Goal: Task Accomplishment & Management: Use online tool/utility

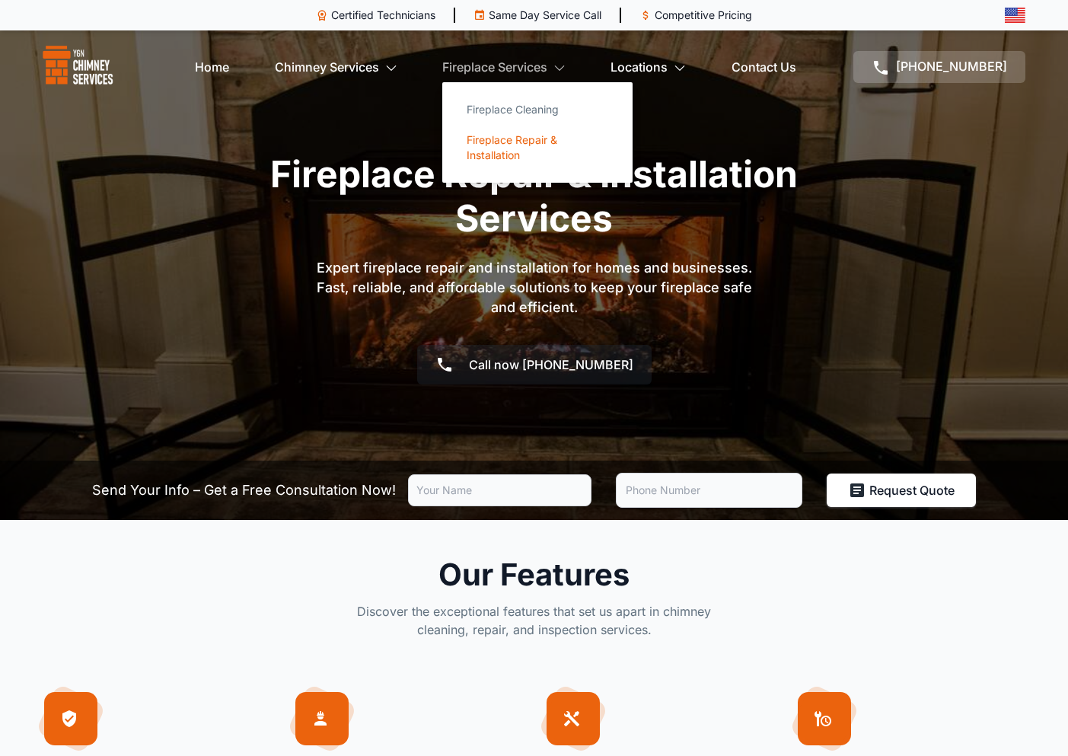
click at [530, 141] on link "Fireplace Repair & Installation" at bounding box center [537, 148] width 166 height 46
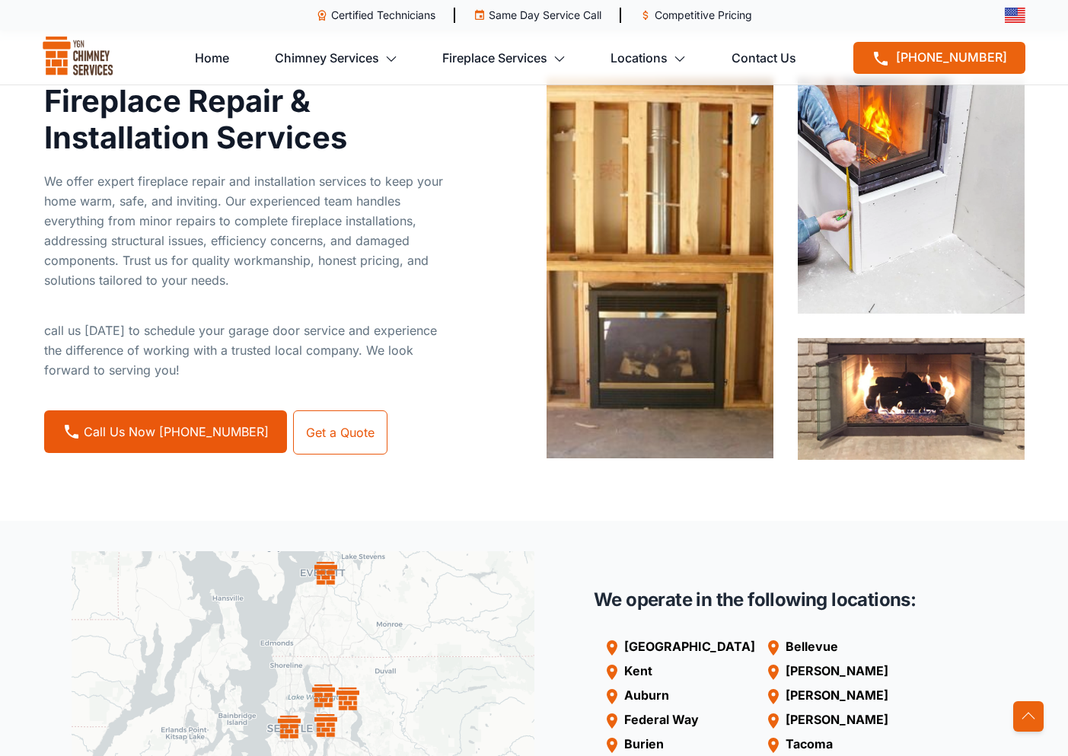
scroll to position [1045, 0]
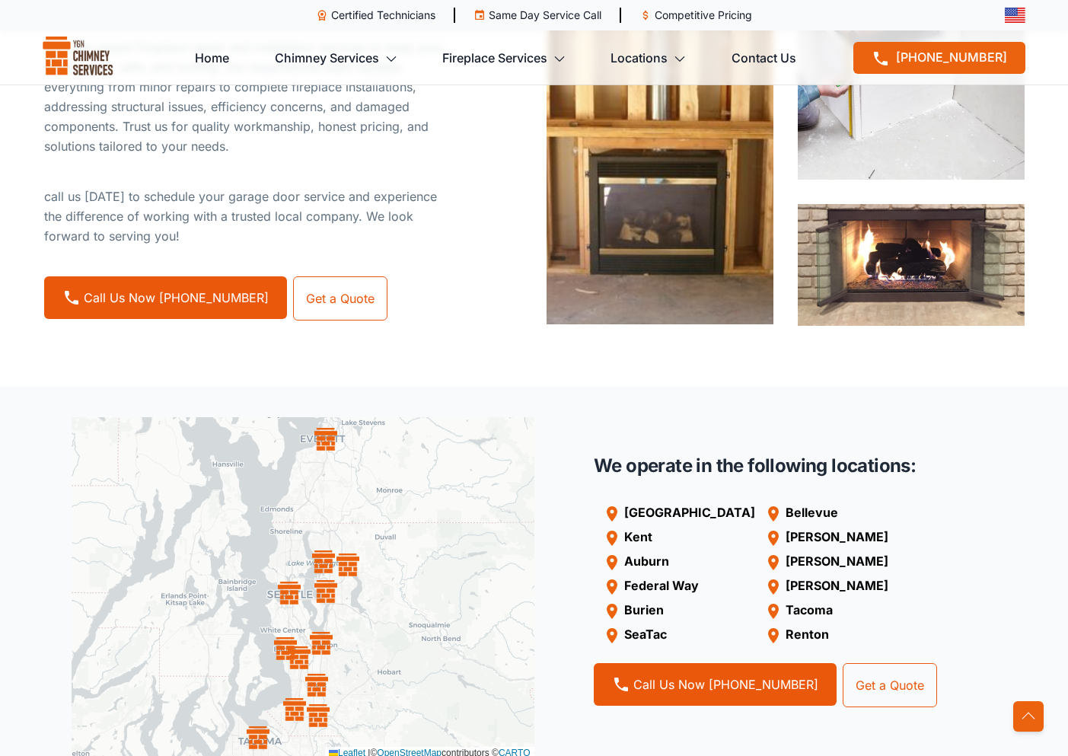
click at [283, 587] on img at bounding box center [289, 592] width 23 height 23
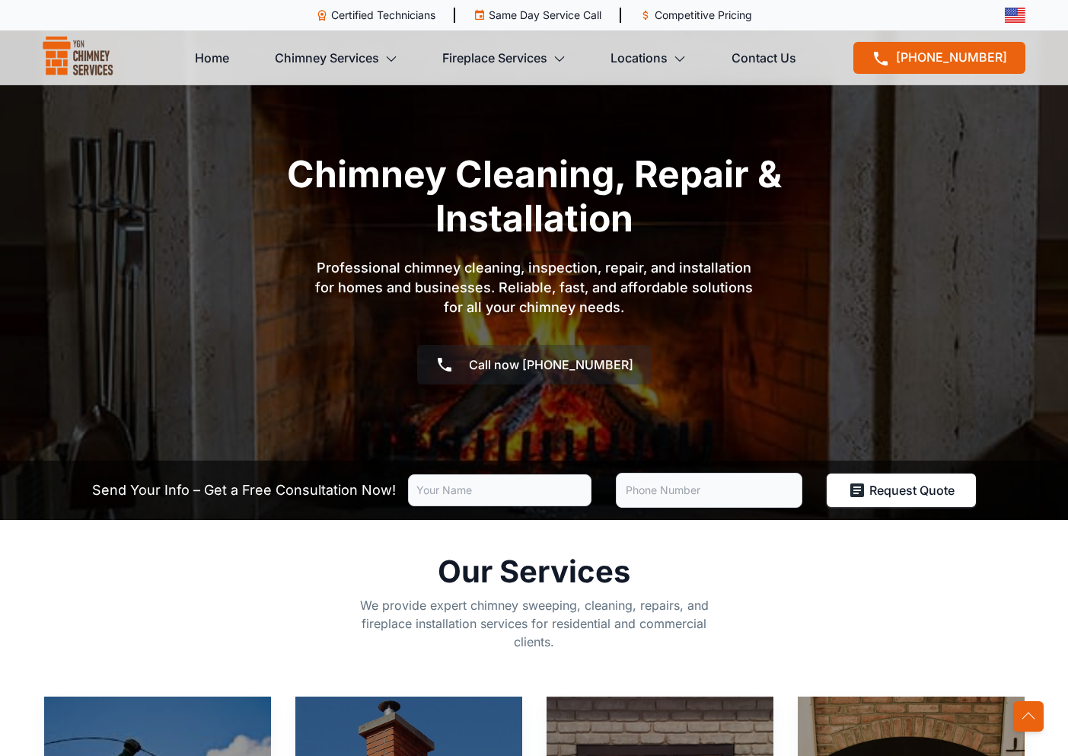
scroll to position [548, 0]
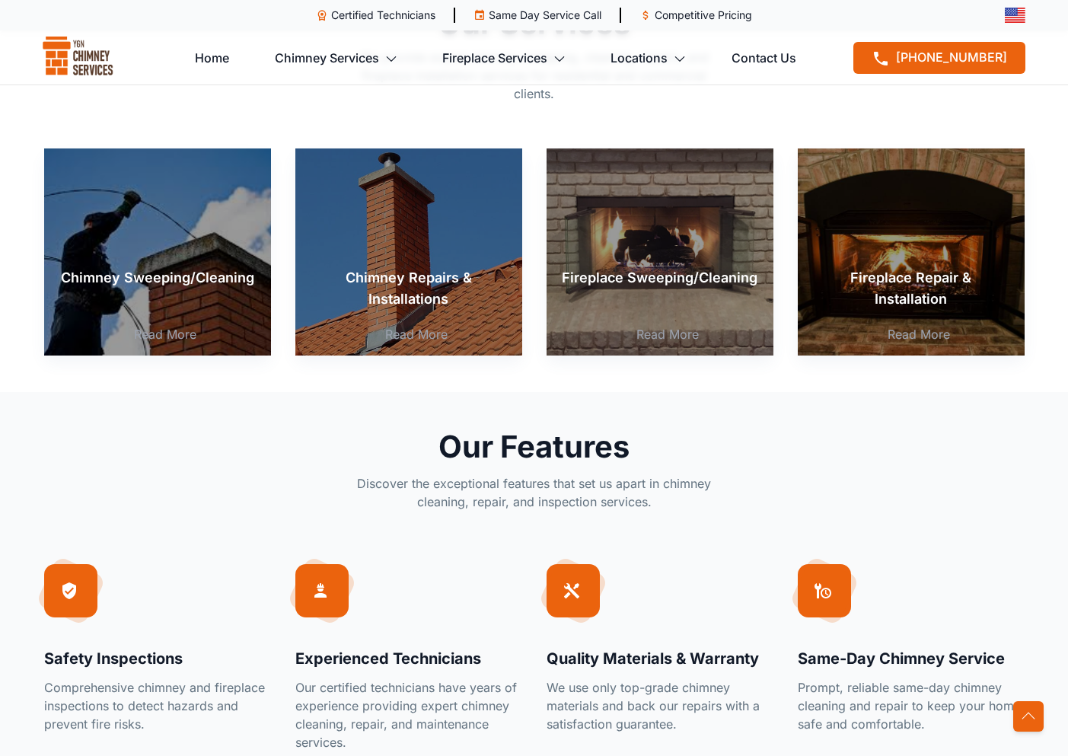
click at [950, 279] on p "Fireplace Repair & Installation" at bounding box center [911, 288] width 196 height 43
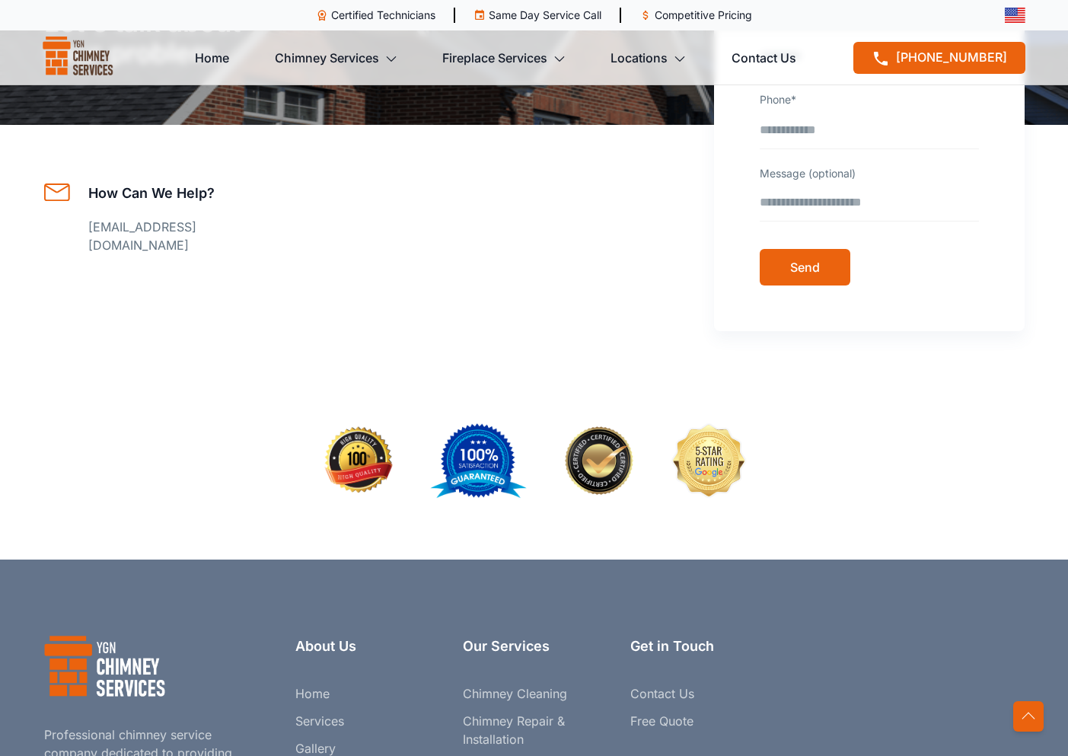
scroll to position [4586, 0]
